Goal: Task Accomplishment & Management: Manage account settings

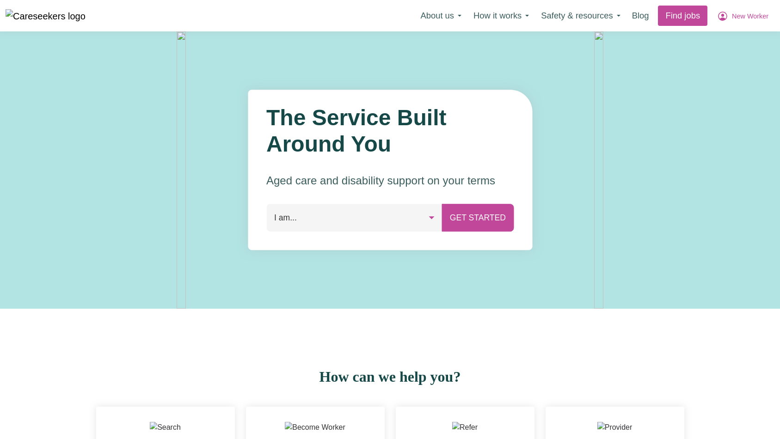
click at [754, 17] on span "New Worker" at bounding box center [750, 17] width 37 height 10
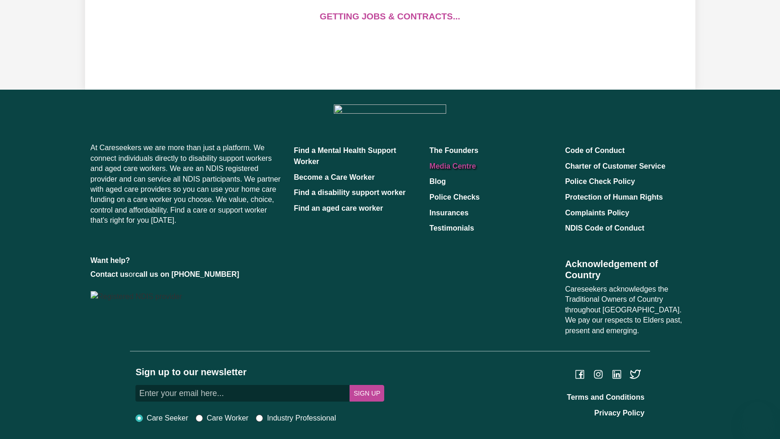
scroll to position [156, 0]
